Goal: Find specific page/section: Find specific page/section

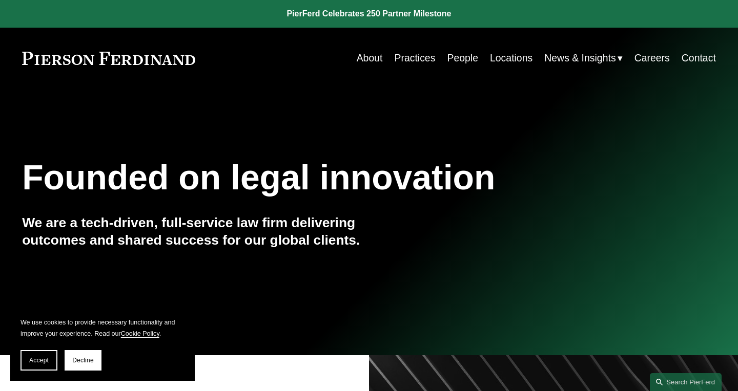
click at [461, 59] on link "People" at bounding box center [462, 58] width 31 height 20
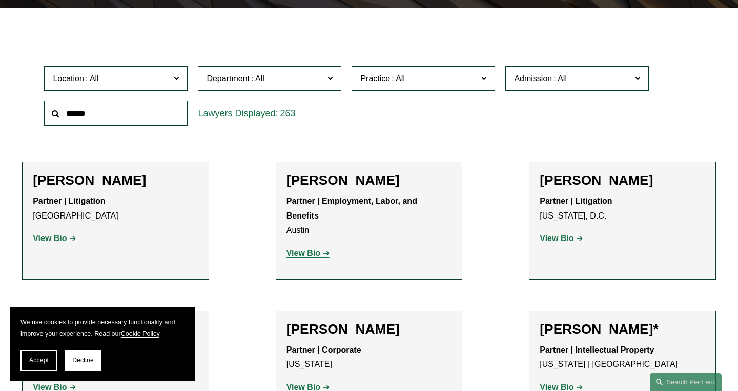
scroll to position [302, 0]
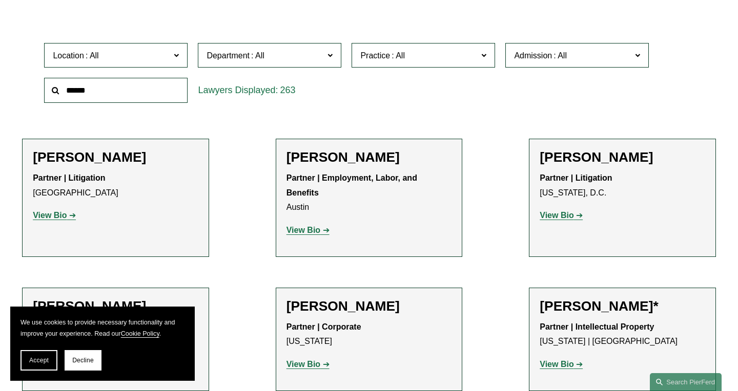
click at [116, 86] on input "text" at bounding box center [115, 90] width 143 height 25
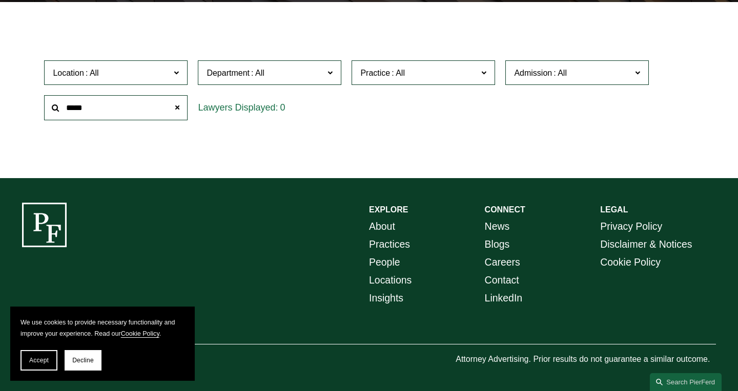
scroll to position [284, 0]
type input "*"
type input "***"
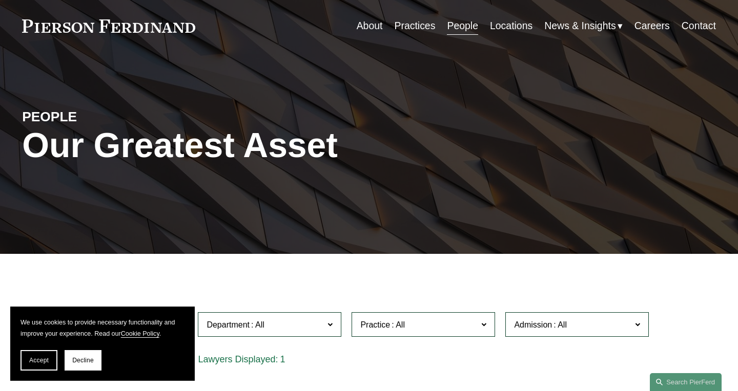
scroll to position [0, 0]
